Goal: Find specific page/section: Find specific page/section

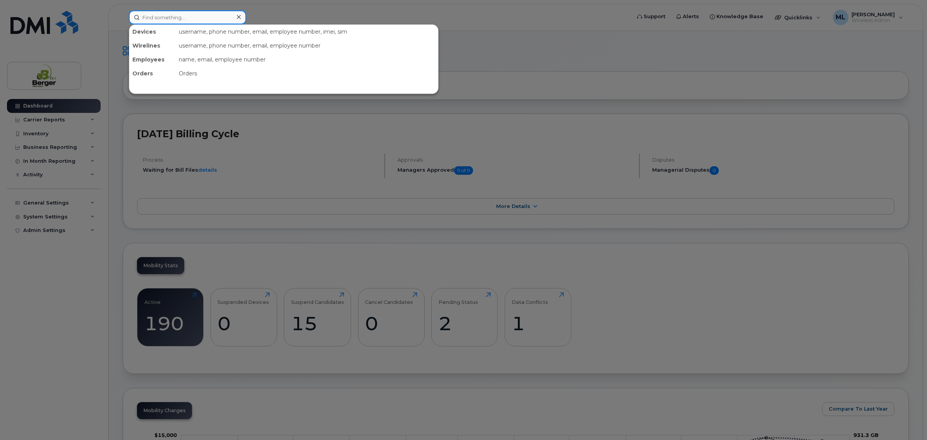
click at [161, 17] on input at bounding box center [187, 17] width 117 height 14
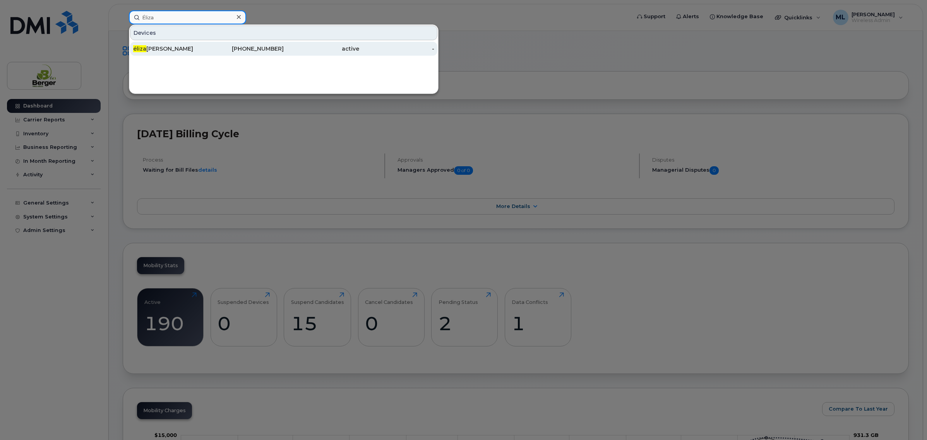
type input "Éliza"
click at [235, 53] on div "[PHONE_NUMBER]" at bounding box center [246, 49] width 75 height 14
